Goal: Task Accomplishment & Management: Use online tool/utility

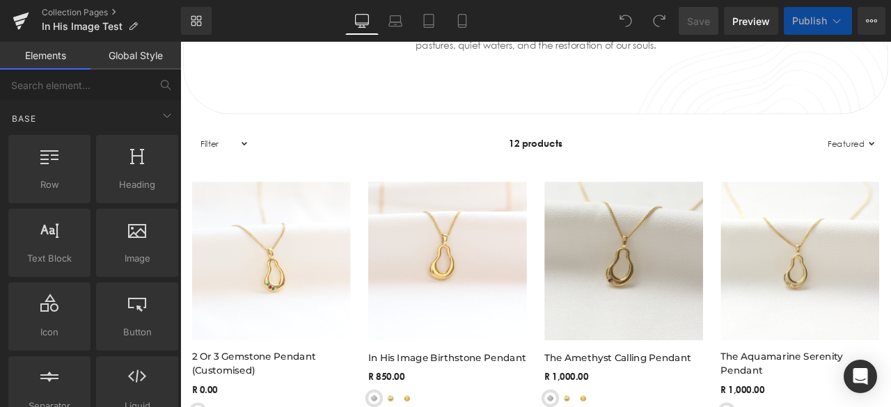
scroll to position [926, 0]
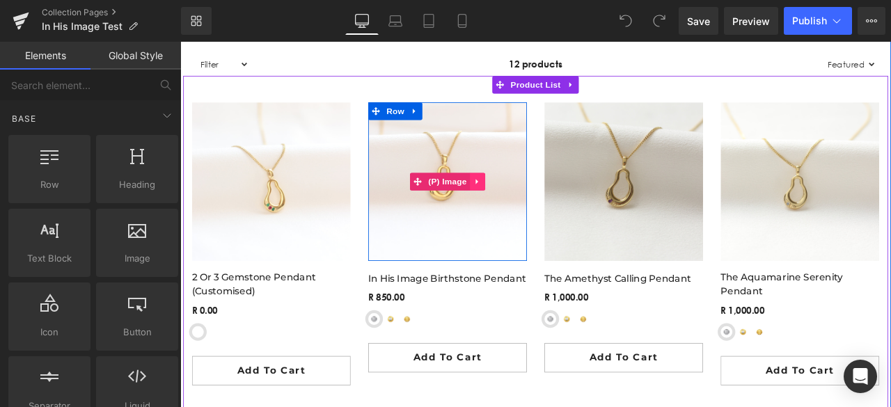
click at [528, 203] on icon at bounding box center [533, 207] width 10 height 10
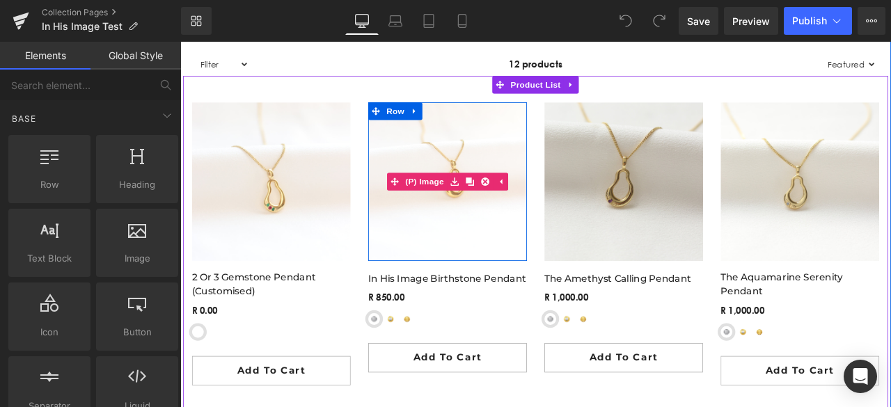
click at [519, 265] on img at bounding box center [497, 207] width 188 height 188
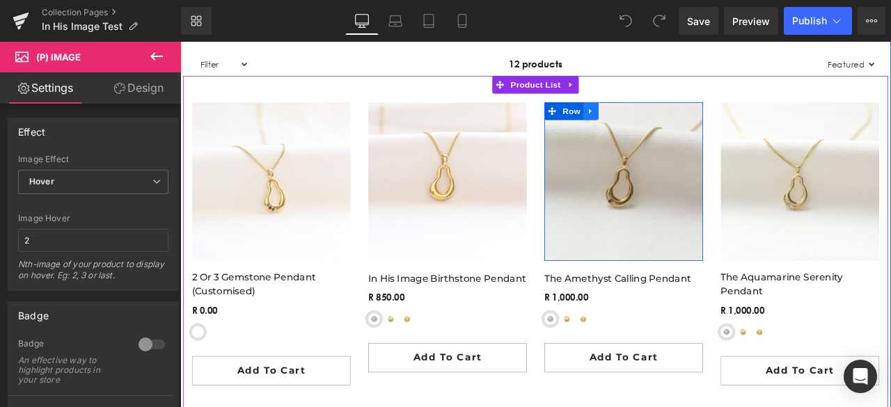
click at [665, 121] on icon at bounding box center [667, 123] width 10 height 10
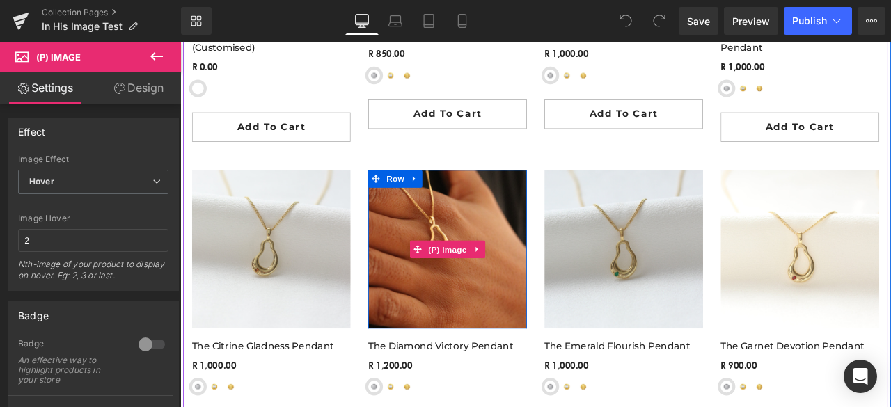
scroll to position [1236, 0]
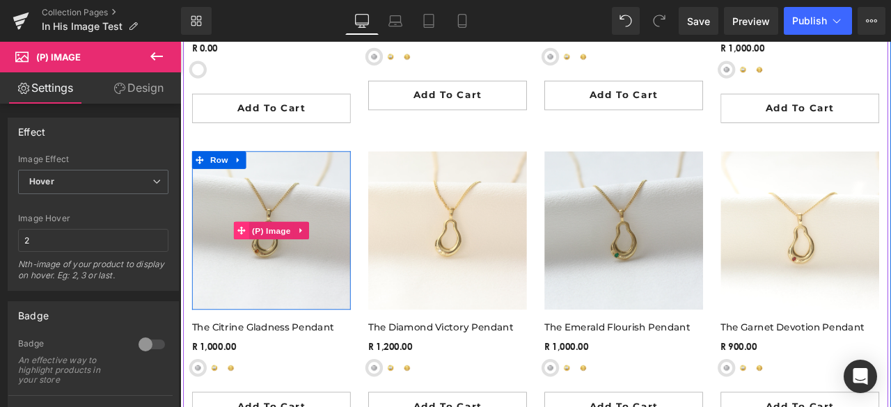
click at [248, 264] on icon at bounding box center [253, 266] width 10 height 10
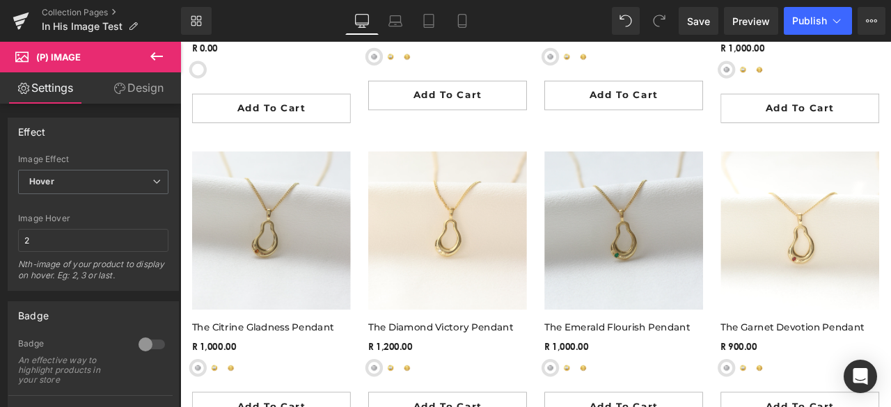
click at [159, 55] on icon at bounding box center [156, 56] width 17 height 17
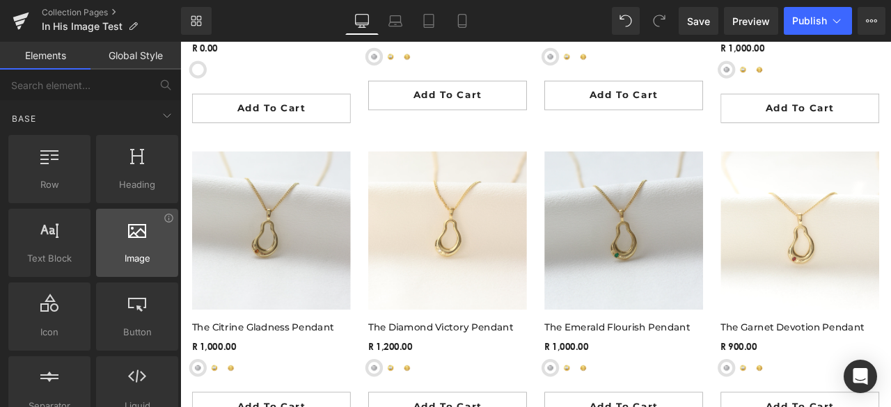
click at [129, 255] on span "Image" at bounding box center [137, 258] width 74 height 15
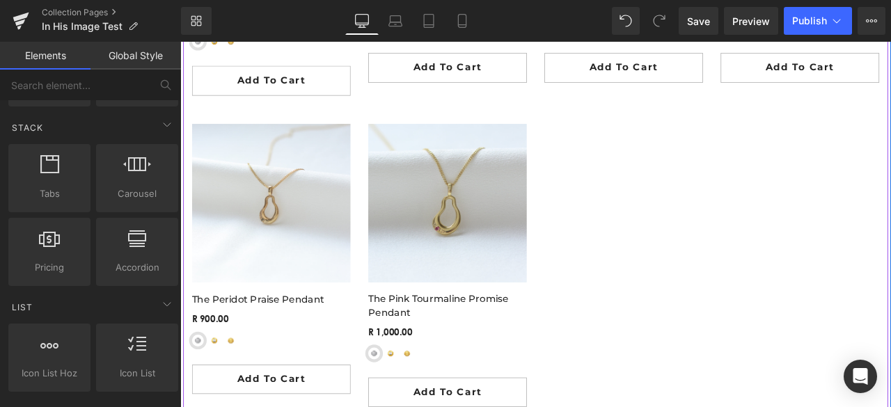
scroll to position [2001, 0]
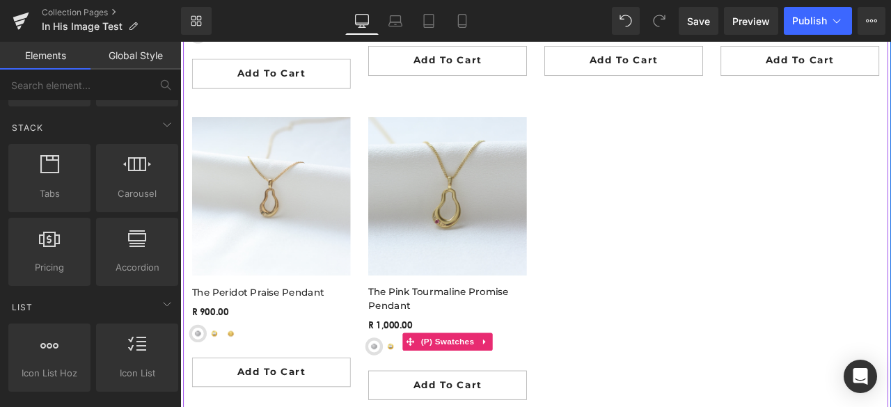
click at [425, 404] on span "Yellow-Gold Plated Sterling Silver" at bounding box center [430, 403] width 14 height 14
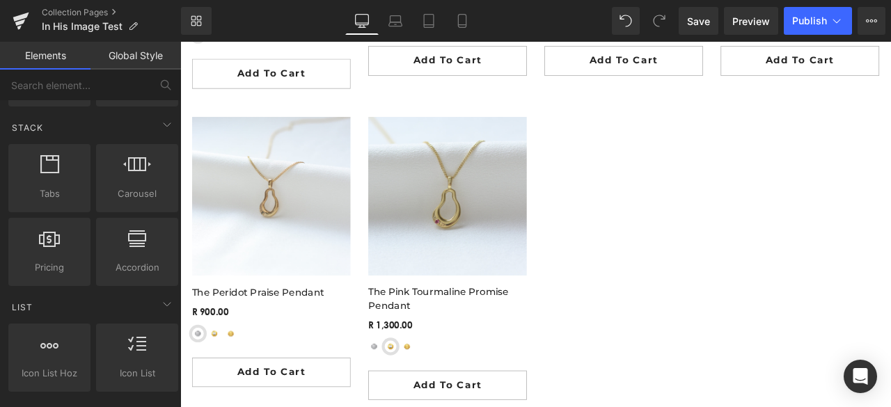
click at [402, 347] on div "Loading Product Data" at bounding box center [445, 352] width 100 height 15
click at [404, 346] on div "Loading Product Data" at bounding box center [445, 352] width 100 height 15
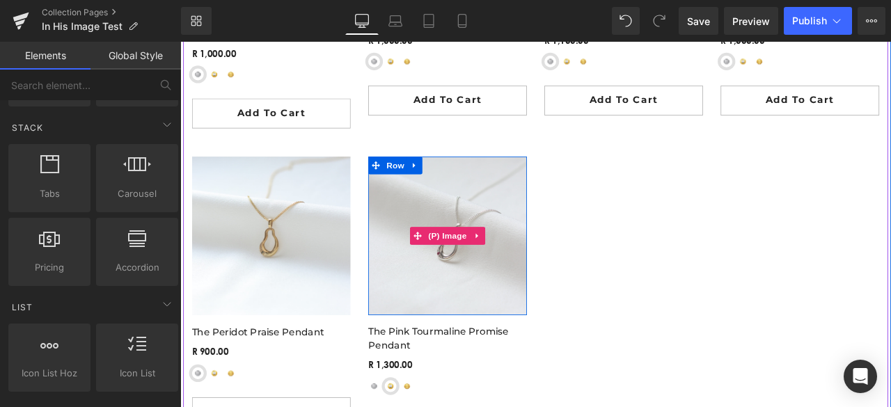
scroll to position [1953, 0]
